Goal: Task Accomplishment & Management: Manage account settings

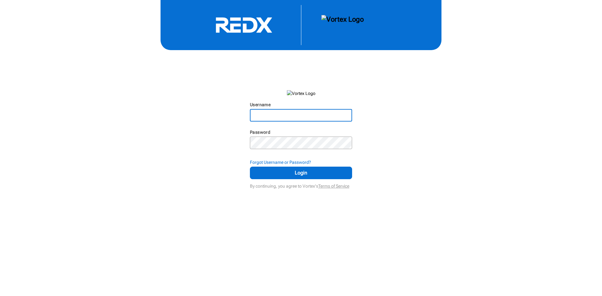
click at [305, 118] on input "Username" at bounding box center [300, 115] width 101 height 11
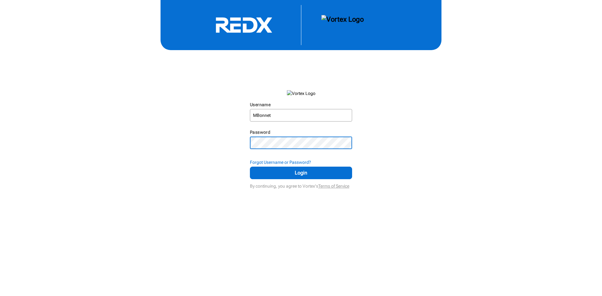
click at [250, 167] on button "Login" at bounding box center [301, 173] width 102 height 13
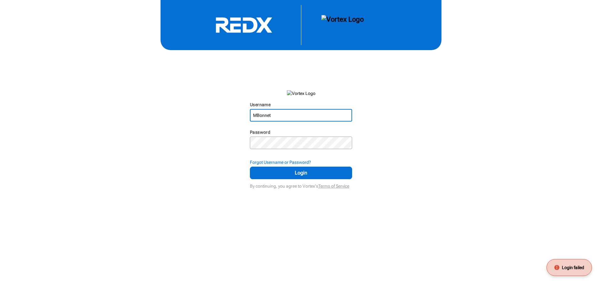
click at [277, 118] on input "MBonnet" at bounding box center [300, 115] width 101 height 11
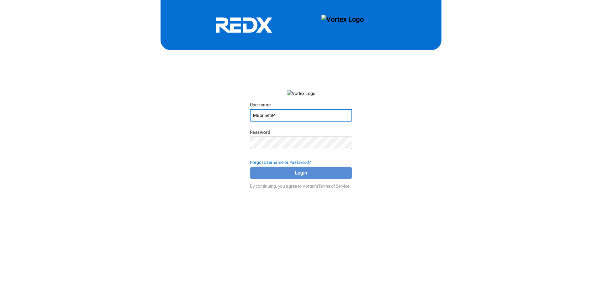
type input "MBonnet84"
click at [300, 171] on span "Login" at bounding box center [301, 173] width 86 height 8
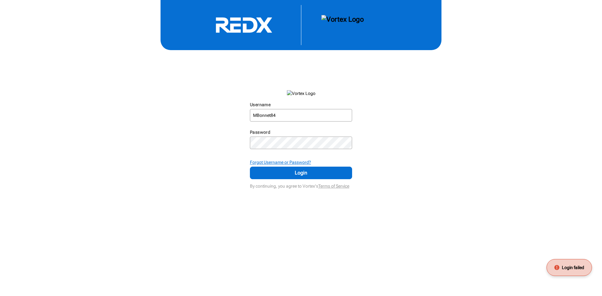
click at [292, 163] on strong "Forgot Username or Password?" at bounding box center [280, 162] width 61 height 5
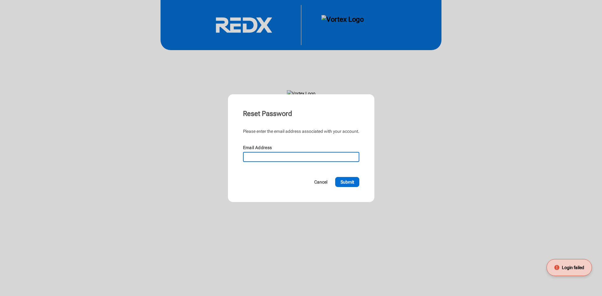
click at [308, 154] on input "Email Address" at bounding box center [300, 157] width 115 height 9
type input "[EMAIL_ADDRESS][DOMAIN_NAME]"
click at [335, 177] on button "Submit" at bounding box center [347, 182] width 24 height 10
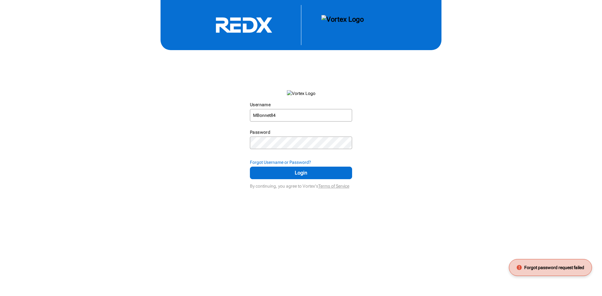
click at [381, 166] on div "Username MBonnet84 N/A Password N/A Forgot Username or Password? Login By conti…" at bounding box center [301, 95] width 602 height 191
click at [291, 164] on strong "Forgot Username or Password?" at bounding box center [280, 162] width 61 height 5
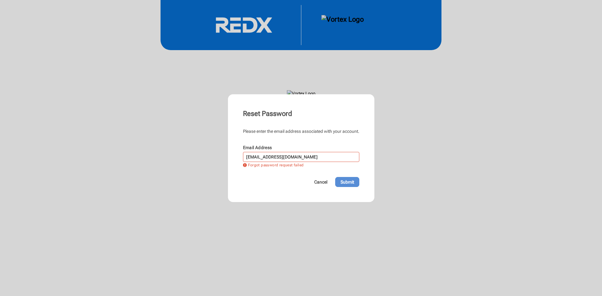
click at [348, 181] on span "Submit" at bounding box center [346, 182] width 13 height 6
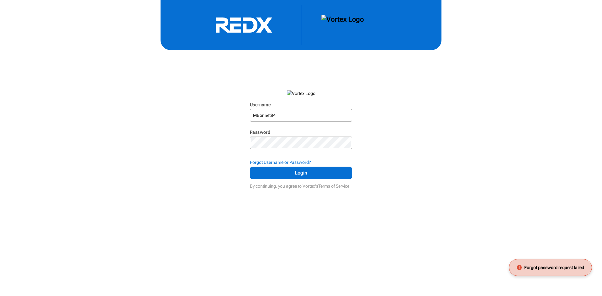
click at [199, 191] on body "#REDX-logo-white .cls-1 { fill: #fff; }" at bounding box center [301, 148] width 602 height 296
click at [211, 188] on div "Username MBonnet84 N/A Password N/A Forgot Username or Password? Login By conti…" at bounding box center [301, 95] width 602 height 191
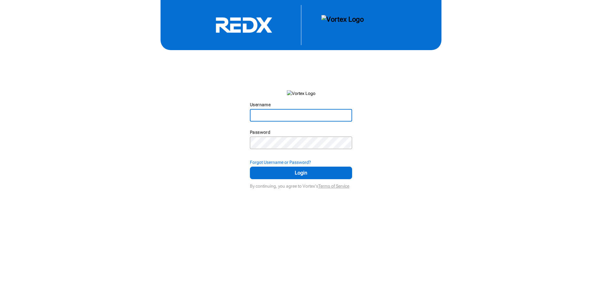
click at [268, 117] on input "Username" at bounding box center [300, 115] width 101 height 11
type input "mbonnet"
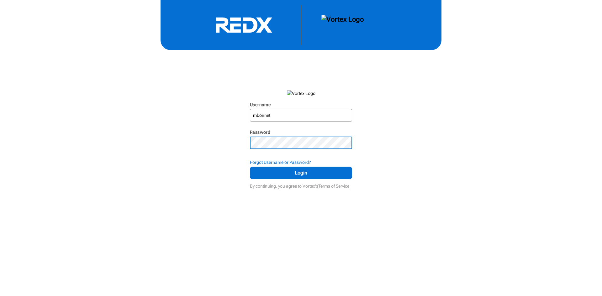
click at [250, 167] on button "Login" at bounding box center [301, 173] width 102 height 13
click at [268, 164] on strong "Forgot Username or Password?" at bounding box center [280, 162] width 61 height 5
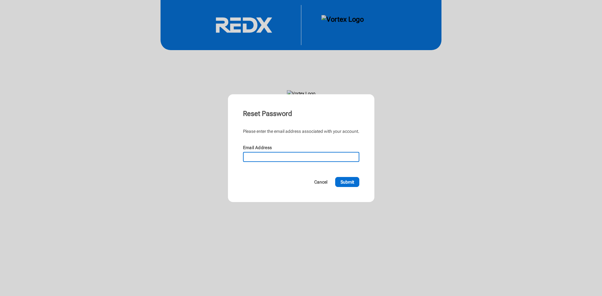
click at [273, 156] on input "Email Address" at bounding box center [300, 157] width 115 height 9
type input "[EMAIL_ADDRESS][DOMAIN_NAME]"
click at [335, 177] on button "Submit" at bounding box center [347, 182] width 24 height 10
